Goal: Transaction & Acquisition: Purchase product/service

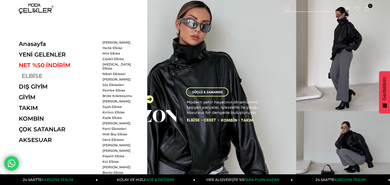
click at [40, 78] on link "ELBİSE" at bounding box center [58, 76] width 79 height 7
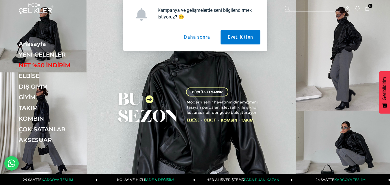
click at [190, 37] on button "Daha sonra" at bounding box center [197, 37] width 40 height 14
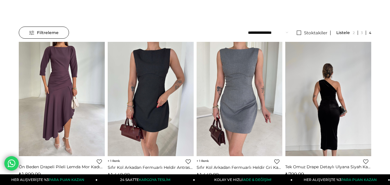
scroll to position [29, 0]
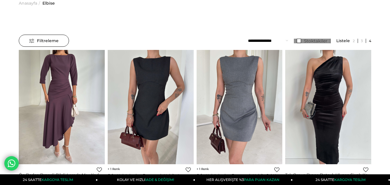
click at [300, 41] on link "Stoktakiler" at bounding box center [312, 41] width 37 height 5
click at [49, 40] on span "Filtreleme" at bounding box center [43, 41] width 29 height 12
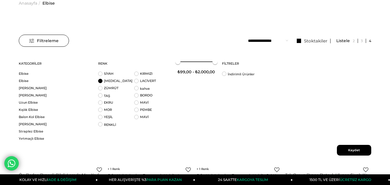
click at [104, 81] on li "[MEDICAL_DATA]" at bounding box center [116, 82] width 36 height 7
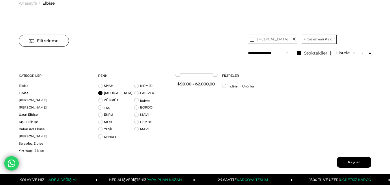
click at [351, 163] on span "Kaydet" at bounding box center [354, 162] width 34 height 11
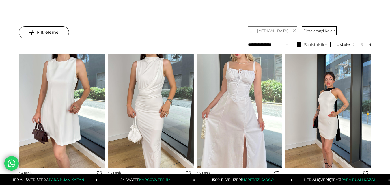
scroll to position [29, 0]
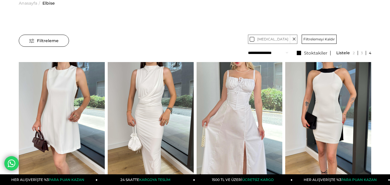
click at [275, 53] on select "**********" at bounding box center [268, 53] width 40 height 12
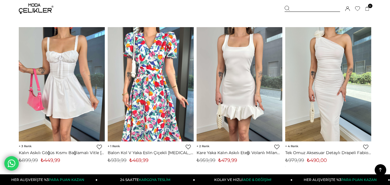
scroll to position [231, 0]
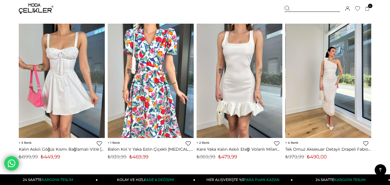
click at [333, 75] on img at bounding box center [329, 81] width 86 height 115
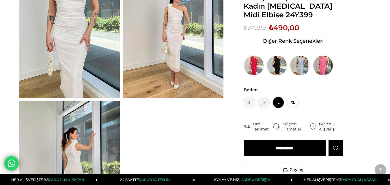
scroll to position [87, 0]
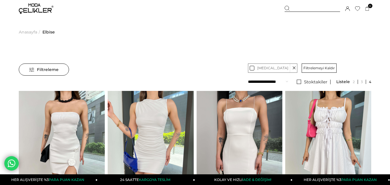
click at [354, 84] on li "27 Ürün" at bounding box center [354, 82] width 35 height 12
click at [354, 81] on link at bounding box center [354, 82] width 8 height 4
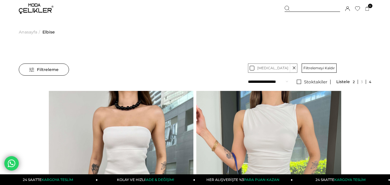
click at [370, 83] on link at bounding box center [368, 82] width 5 height 4
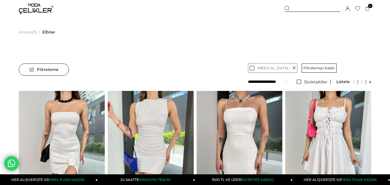
click at [37, 68] on span "Filtreleme" at bounding box center [43, 70] width 29 height 12
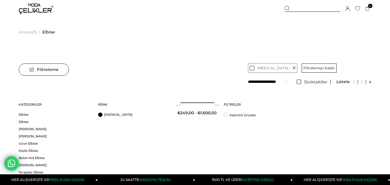
click at [101, 114] on li "BEYAZ" at bounding box center [116, 116] width 36 height 7
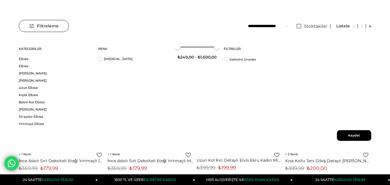
scroll to position [58, 0]
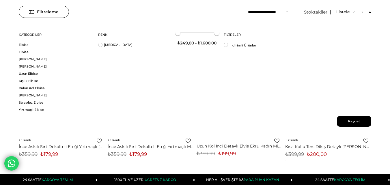
click at [355, 118] on span "Kaydet" at bounding box center [354, 121] width 34 height 11
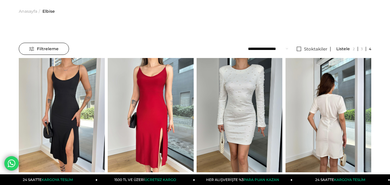
scroll to position [0, 0]
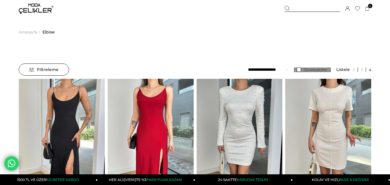
click at [301, 70] on link "Stoktakiler" at bounding box center [312, 70] width 37 height 5
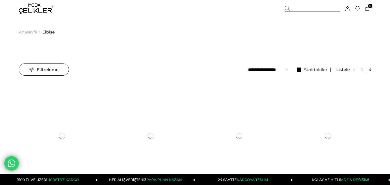
click at [265, 69] on select "**********" at bounding box center [268, 70] width 40 height 12
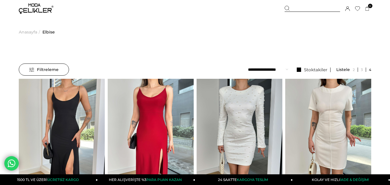
click at [248, 64] on select "**********" at bounding box center [268, 70] width 40 height 12
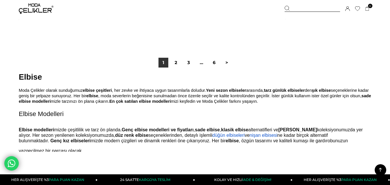
scroll to position [3323, 0]
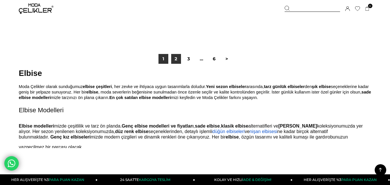
click at [175, 61] on link "2" at bounding box center [176, 59] width 10 height 10
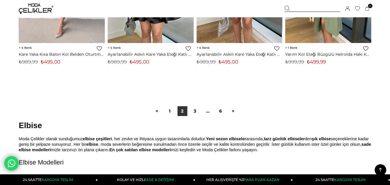
scroll to position [3265, 0]
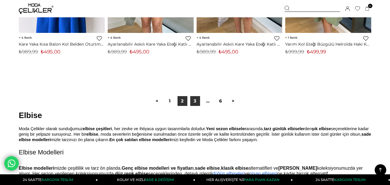
click at [197, 100] on link "3" at bounding box center [195, 101] width 10 height 10
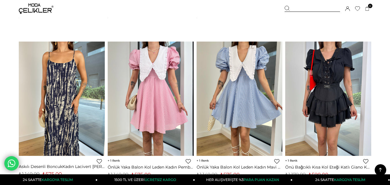
scroll to position [2774, 0]
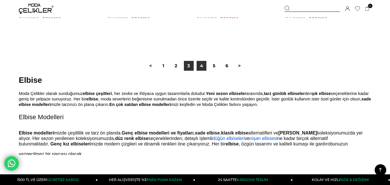
click at [204, 68] on link "4" at bounding box center [202, 66] width 10 height 10
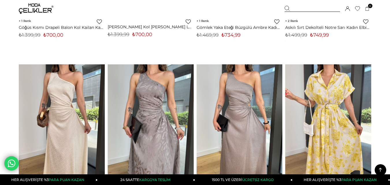
scroll to position [2658, 0]
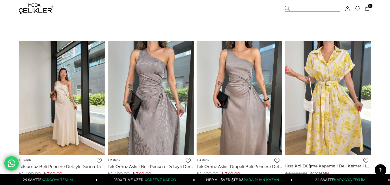
click at [74, 67] on img at bounding box center [62, 98] width 86 height 115
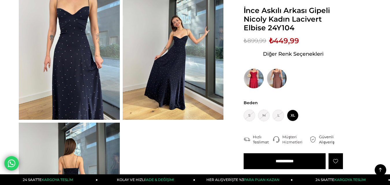
scroll to position [58, 0]
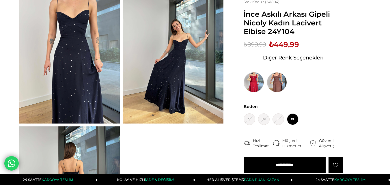
click at [250, 81] on img at bounding box center [254, 82] width 20 height 20
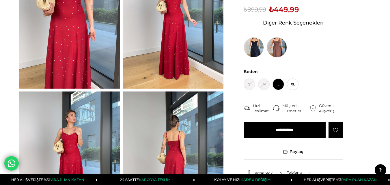
scroll to position [87, 0]
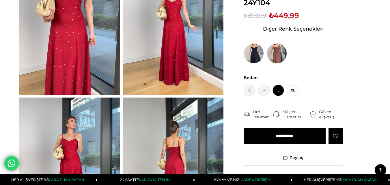
click at [280, 49] on img at bounding box center [277, 53] width 20 height 20
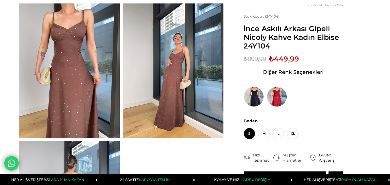
scroll to position [29, 0]
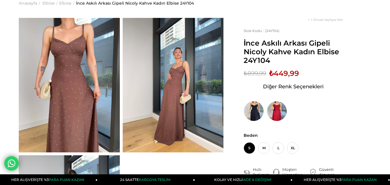
click at [83, 65] on img at bounding box center [69, 85] width 101 height 135
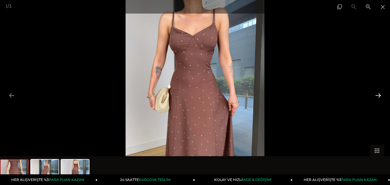
click at [381, 93] on button at bounding box center [378, 95] width 12 height 11
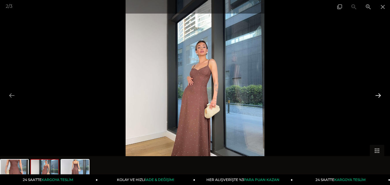
click at [381, 93] on button at bounding box center [378, 95] width 12 height 11
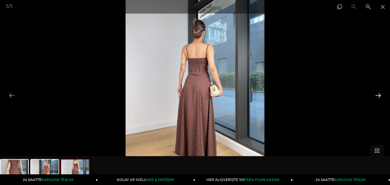
click at [381, 93] on button at bounding box center [378, 95] width 12 height 11
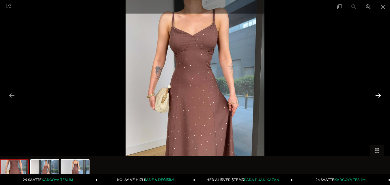
click at [381, 93] on button at bounding box center [378, 95] width 12 height 11
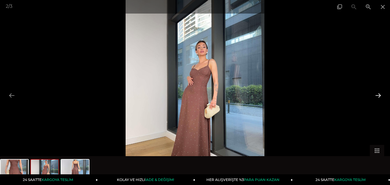
click at [381, 93] on button at bounding box center [378, 95] width 12 height 11
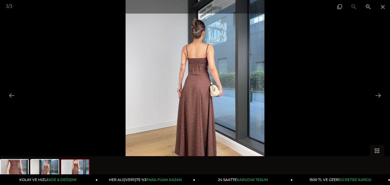
click at [370, 28] on div at bounding box center [195, 92] width 390 height 185
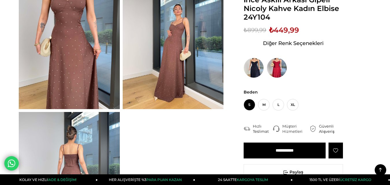
scroll to position [58, 0]
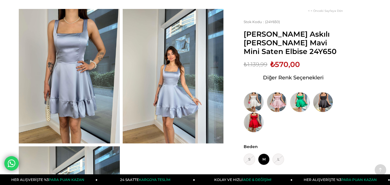
scroll to position [35, 0]
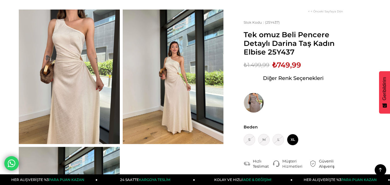
scroll to position [29, 0]
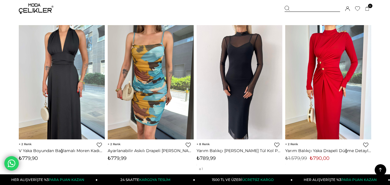
scroll to position [3248, 0]
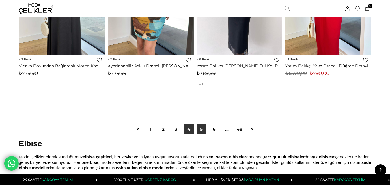
click at [203, 132] on link "5" at bounding box center [202, 130] width 10 height 10
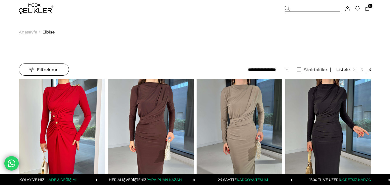
click at [34, 70] on span "Filtreleme" at bounding box center [43, 70] width 29 height 12
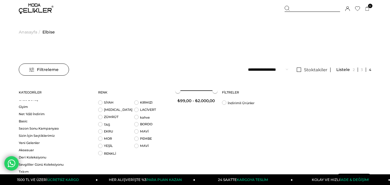
scroll to position [448, 0]
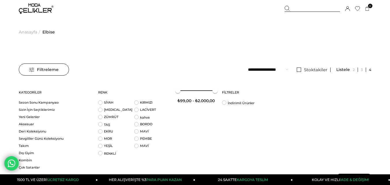
click at [66, 70] on div "Filtreleme" at bounding box center [44, 70] width 50 height 12
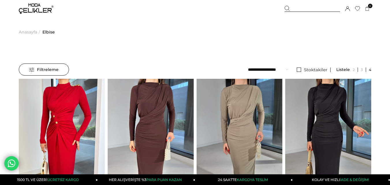
click at [61, 69] on div "Filtreleme" at bounding box center [44, 70] width 50 height 12
